Goal: Task Accomplishment & Management: Manage account settings

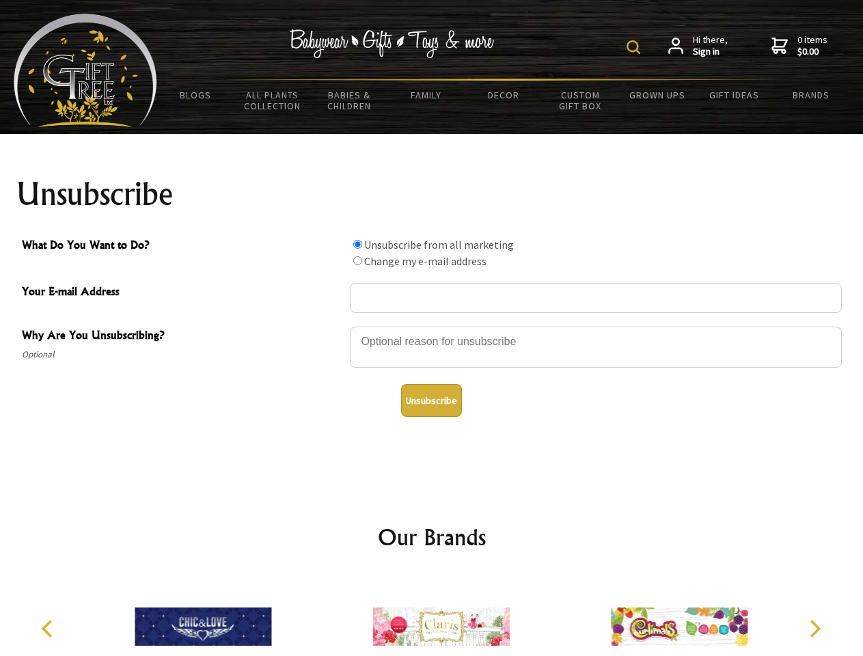
click at [636, 47] on img at bounding box center [634, 47] width 14 height 14
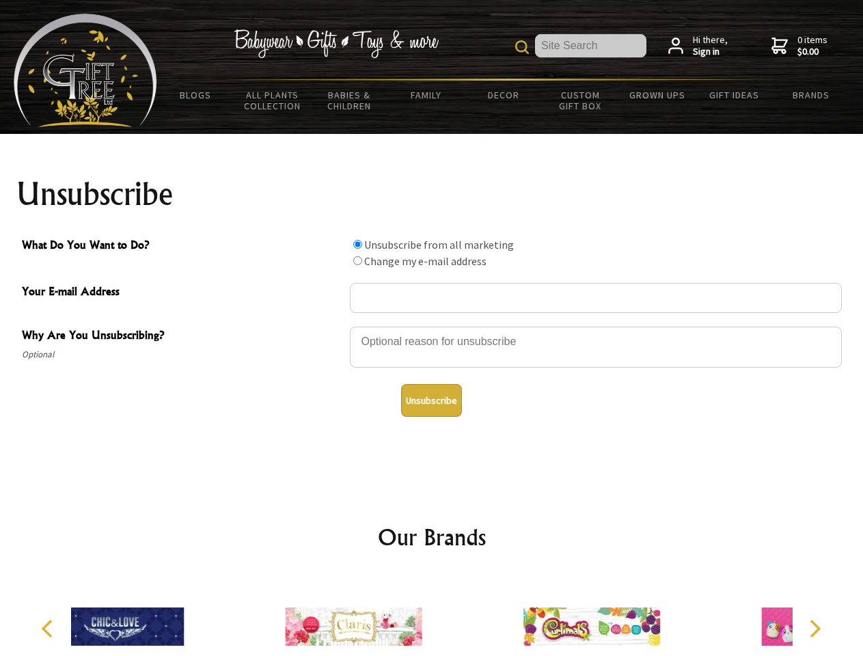
click at [432, 326] on div at bounding box center [596, 349] width 492 height 48
click at [358, 244] on input "What Do You Want to Do?" at bounding box center [357, 244] width 9 height 9
click at [358, 260] on input "What Do You Want to Do?" at bounding box center [357, 260] width 9 height 9
click at [431, 401] on button "Unsubscribe" at bounding box center [431, 400] width 61 height 33
click at [49, 629] on icon "Previous" at bounding box center [49, 629] width 18 height 18
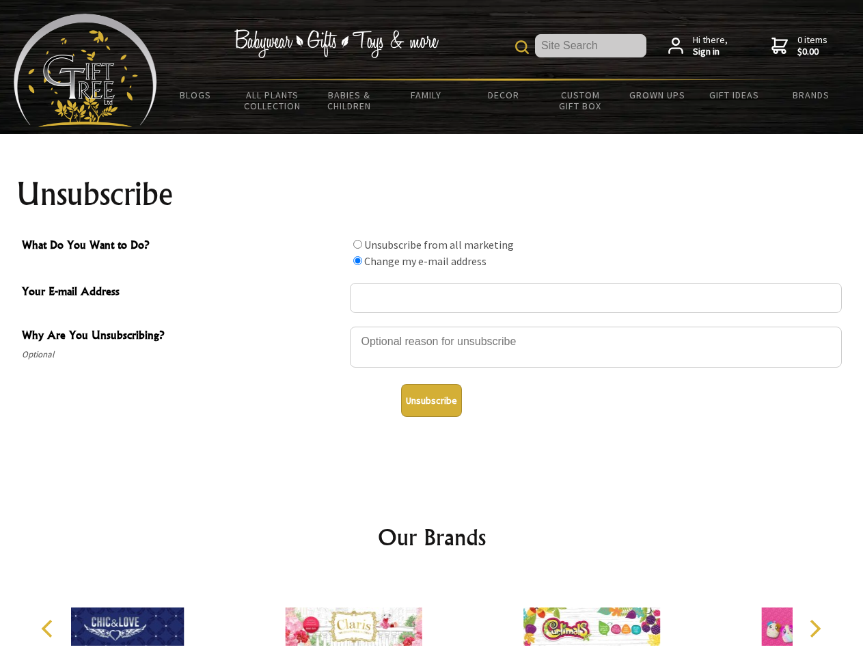
click at [815, 629] on icon "Next" at bounding box center [814, 629] width 18 height 18
radio input "true"
